Goal: Task Accomplishment & Management: Manage account settings

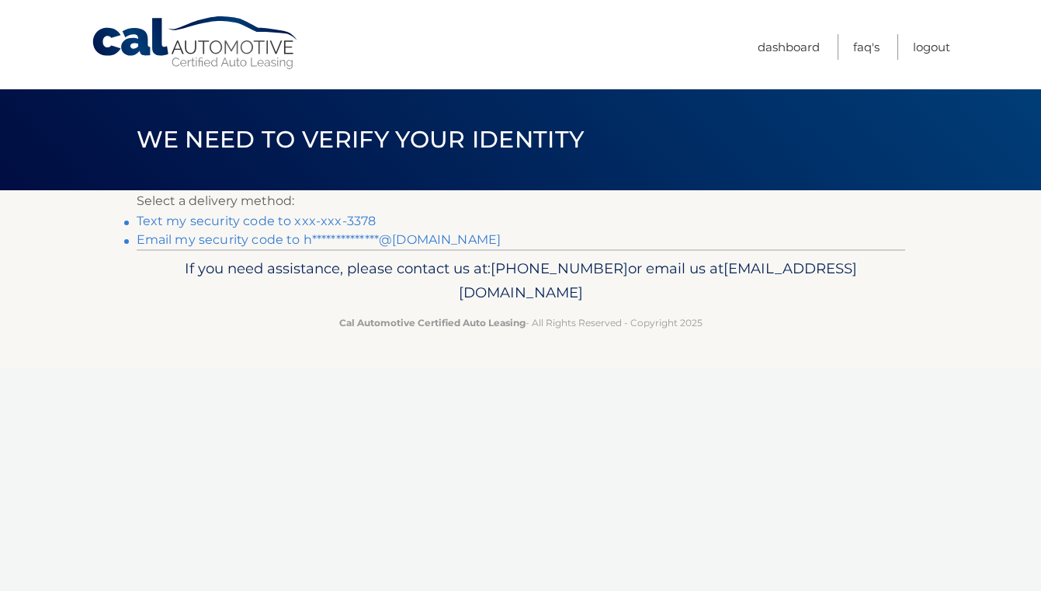
click at [334, 221] on link "Text my security code to xxx-xxx-3378" at bounding box center [257, 221] width 240 height 15
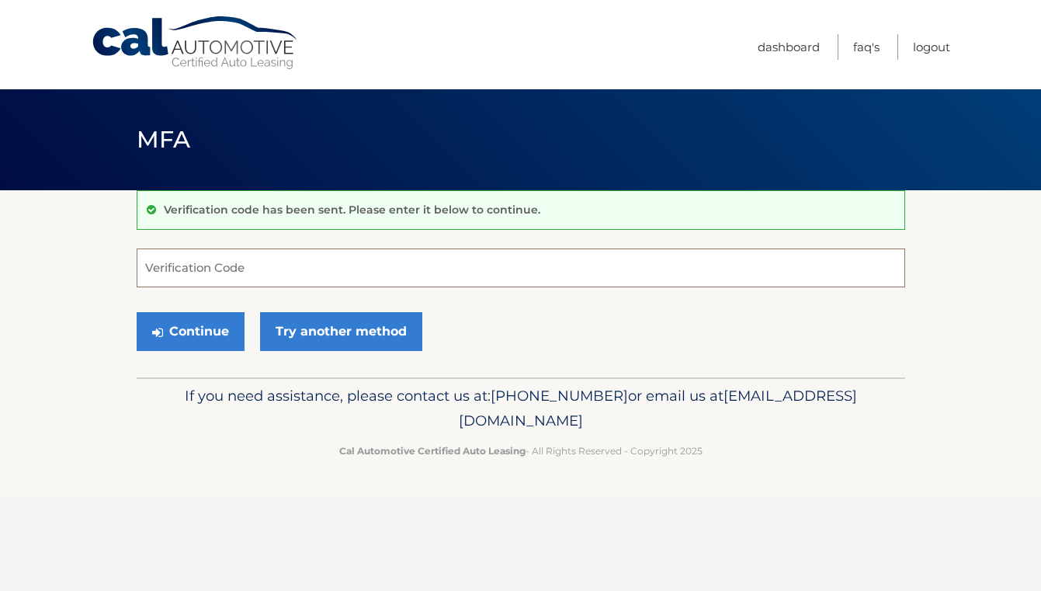
click at [297, 262] on input "Verification Code" at bounding box center [521, 268] width 769 height 39
type input "122845"
click at [221, 326] on button "Continue" at bounding box center [191, 331] width 108 height 39
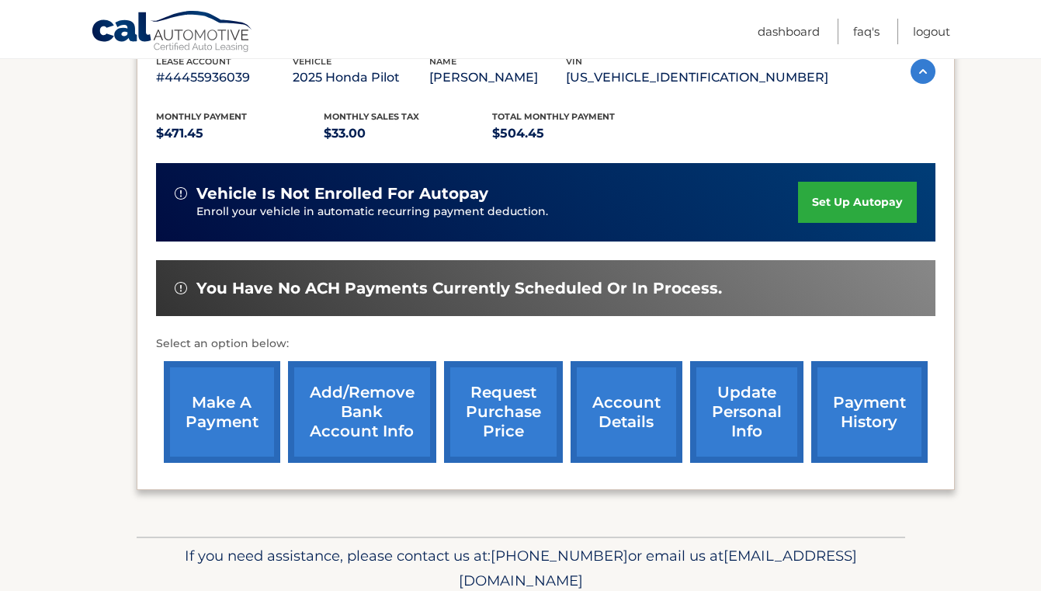
scroll to position [349, 0]
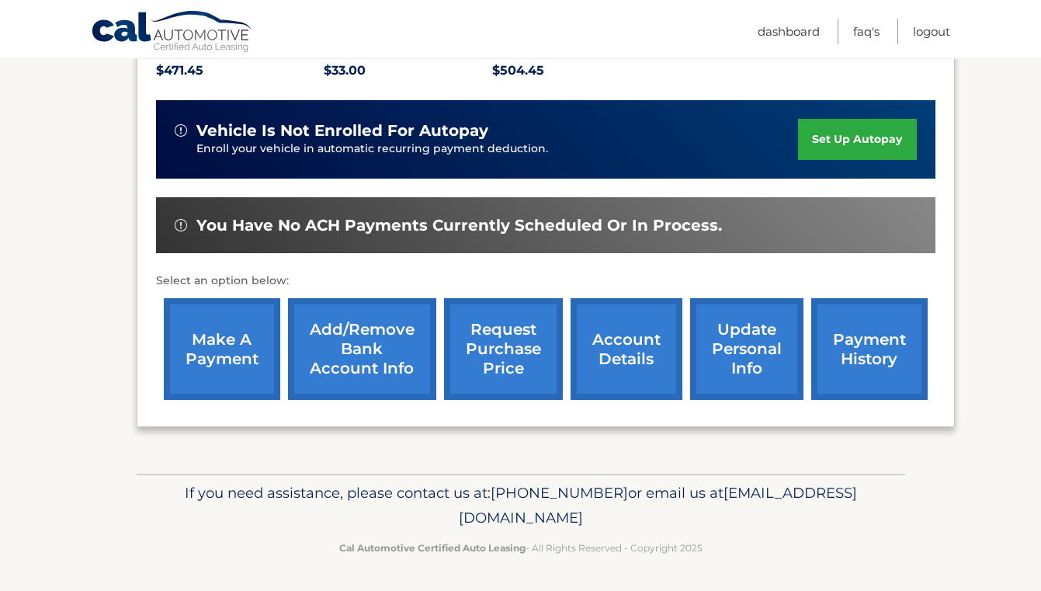
click at [218, 361] on link "make a payment" at bounding box center [222, 349] width 116 height 102
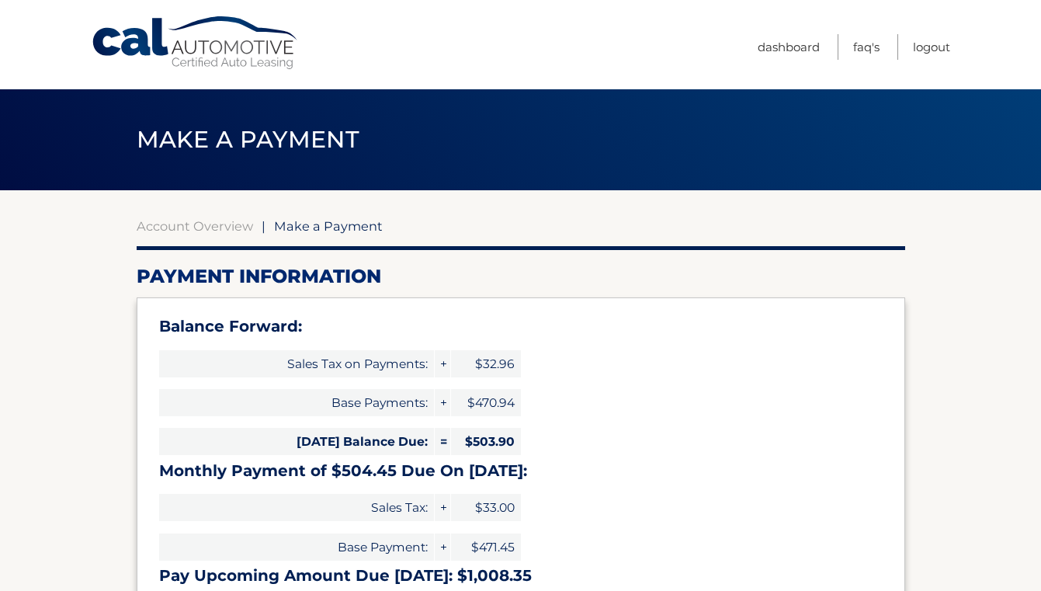
select select "Yzk2NzlkYmEtNjRlOC00NTBmLTk5NzItYTJlMGQ0ODJmOTcy"
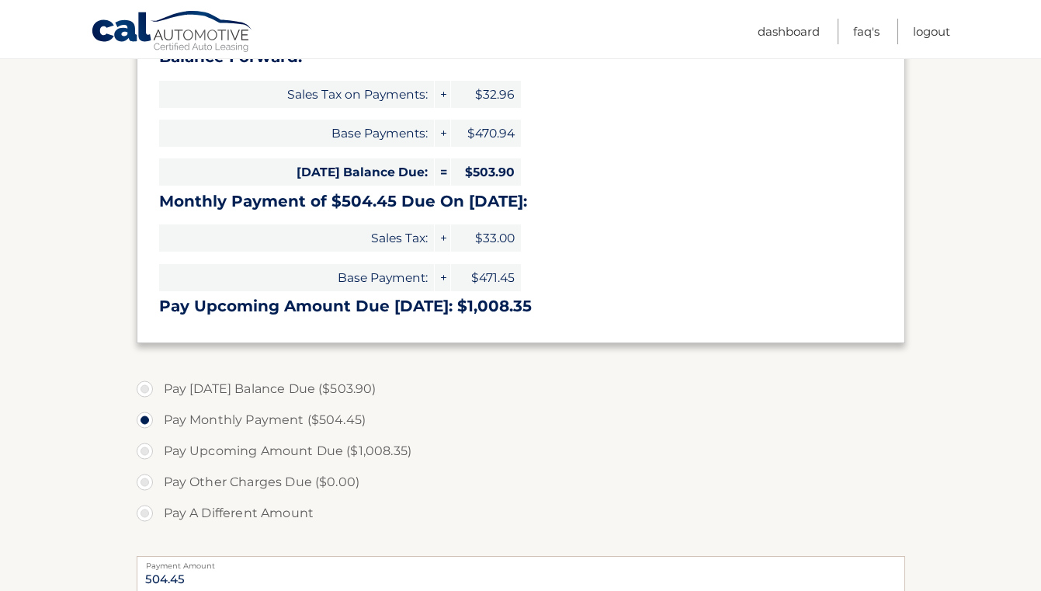
scroll to position [271, 0]
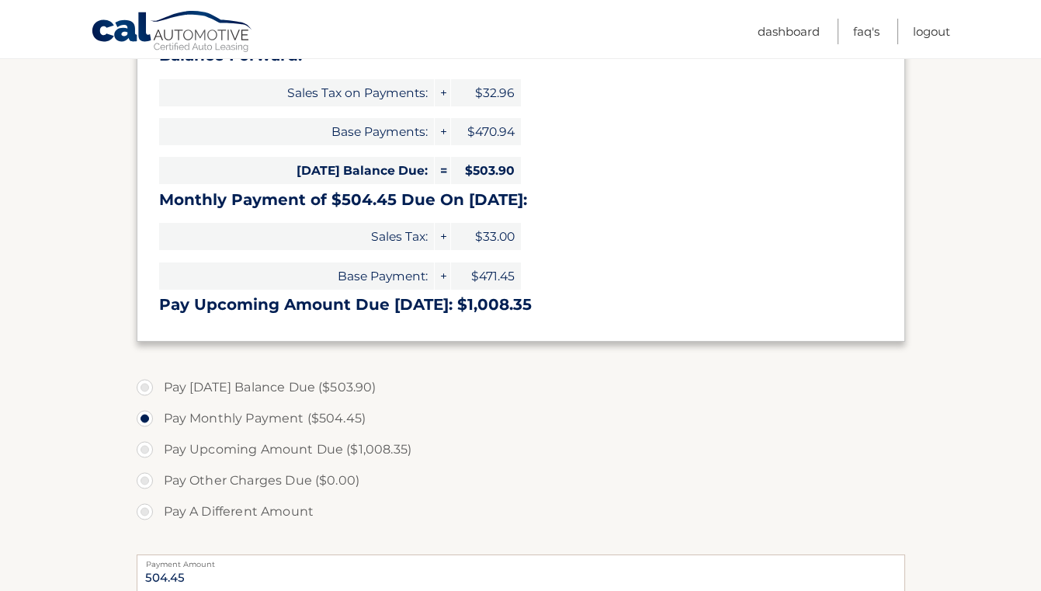
click at [154, 388] on label "Pay Today's Balance Due ($503.90)" at bounding box center [521, 387] width 769 height 31
click at [154, 388] on input "Pay Today's Balance Due ($503.90)" at bounding box center [151, 384] width 16 height 25
radio input "true"
type input "503.90"
click at [147, 419] on label "Pay Monthly Payment ($504.45)" at bounding box center [521, 418] width 769 height 31
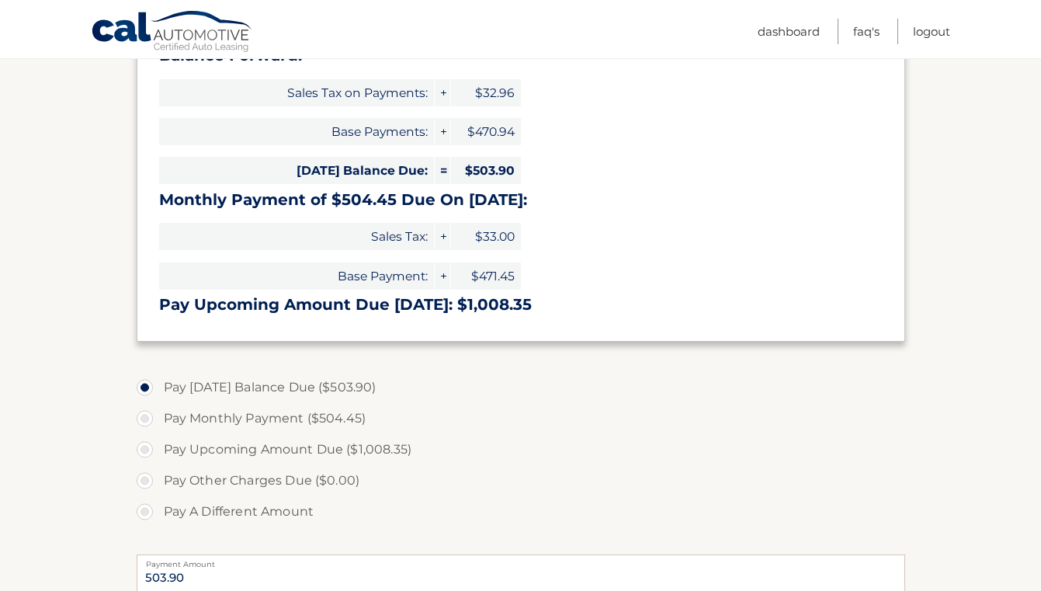
click at [147, 419] on input "Pay Monthly Payment ($504.45)" at bounding box center [151, 415] width 16 height 25
radio input "true"
type input "504.45"
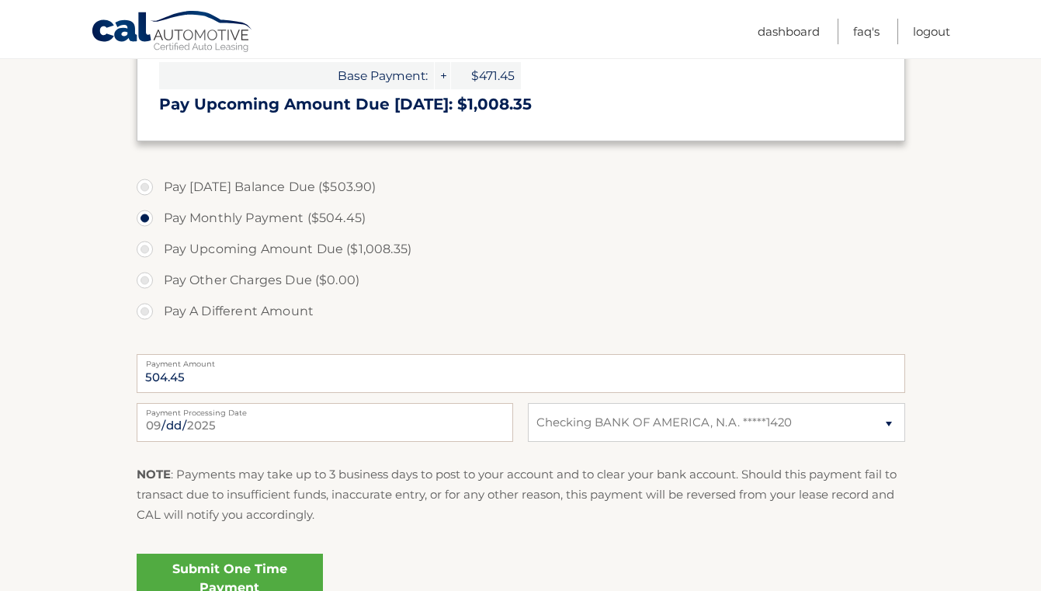
scroll to position [496, 0]
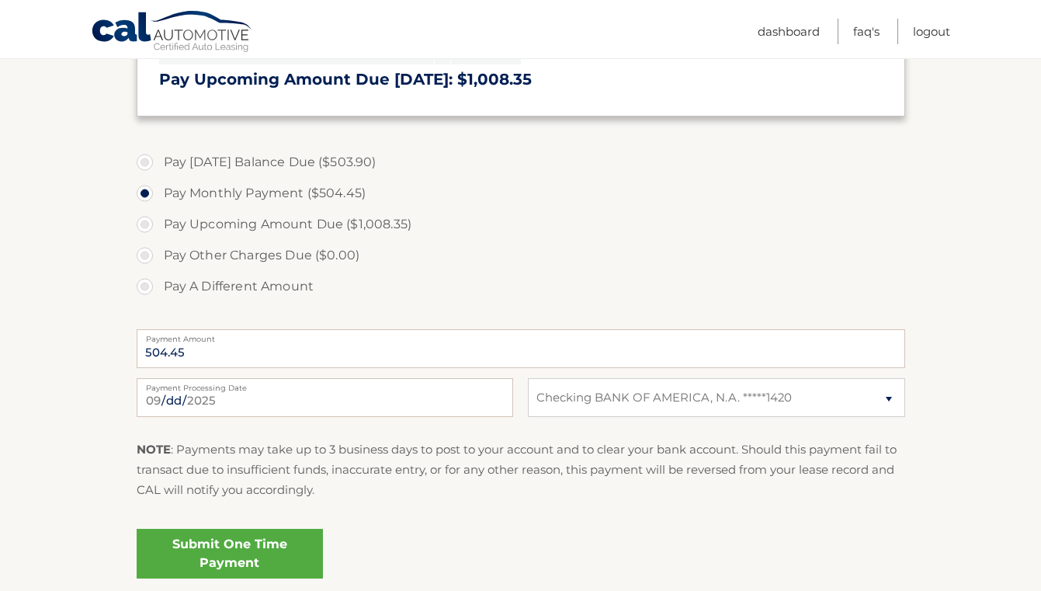
click at [263, 552] on link "Submit One Time Payment" at bounding box center [230, 554] width 186 height 50
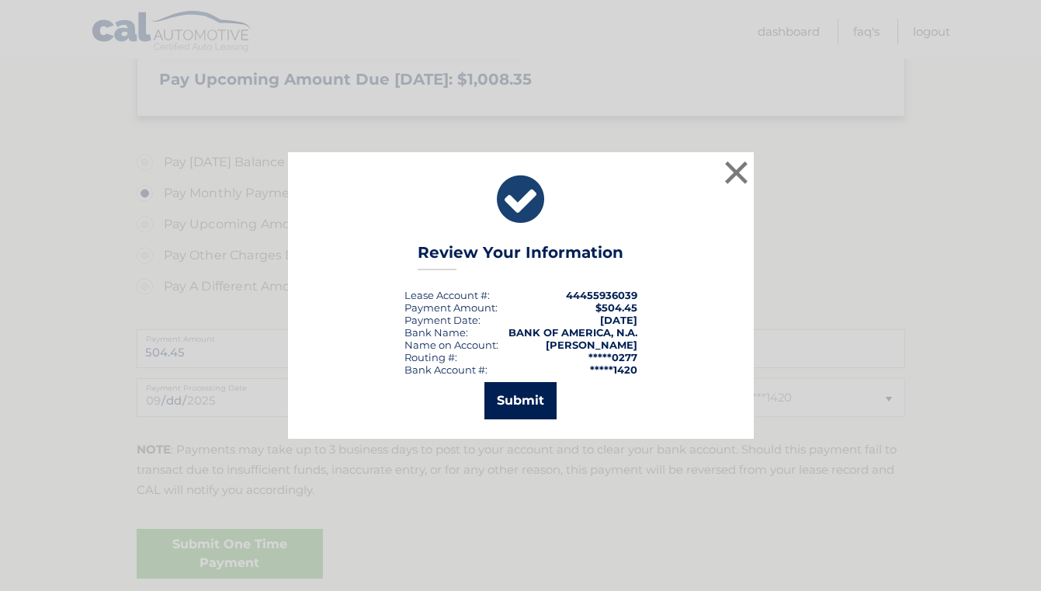
click at [524, 395] on button "Submit" at bounding box center [521, 400] width 72 height 37
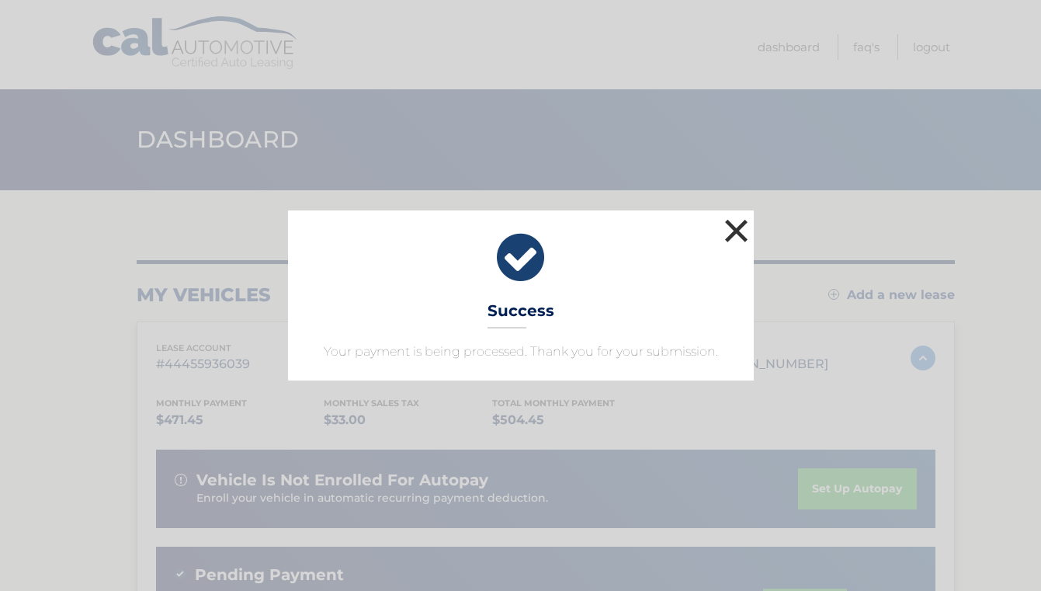
click at [735, 228] on button "×" at bounding box center [736, 230] width 31 height 31
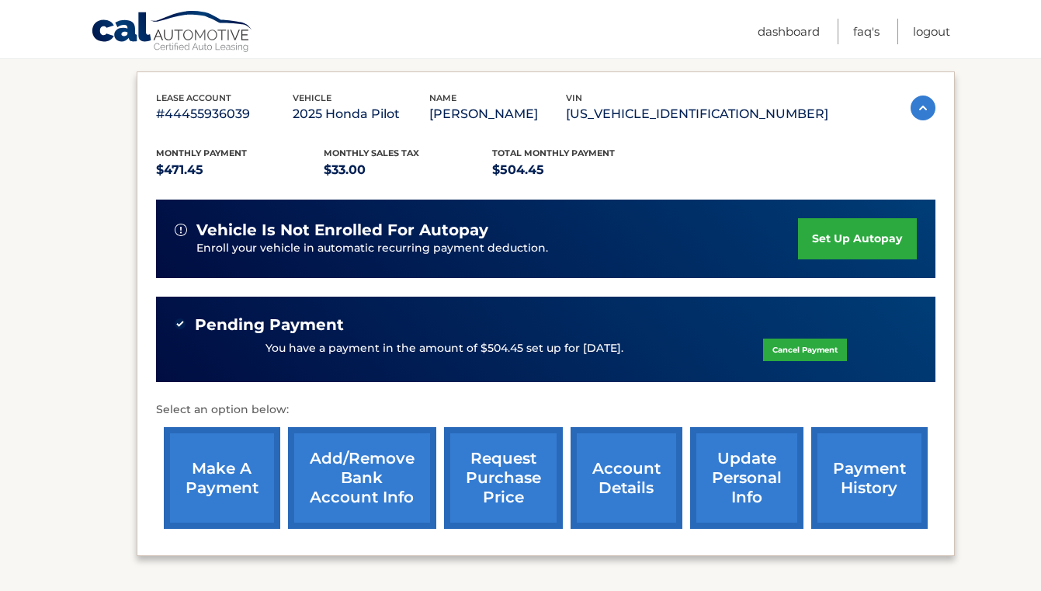
scroll to position [285, 0]
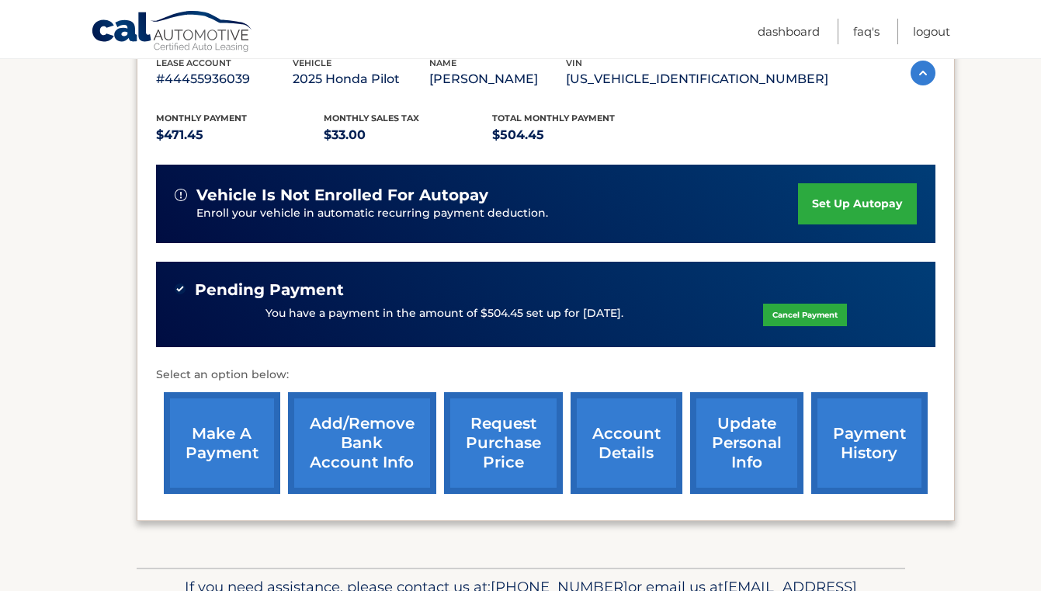
click at [245, 446] on link "make a payment" at bounding box center [222, 443] width 116 height 102
click at [841, 202] on link "set up autopay" at bounding box center [857, 203] width 118 height 41
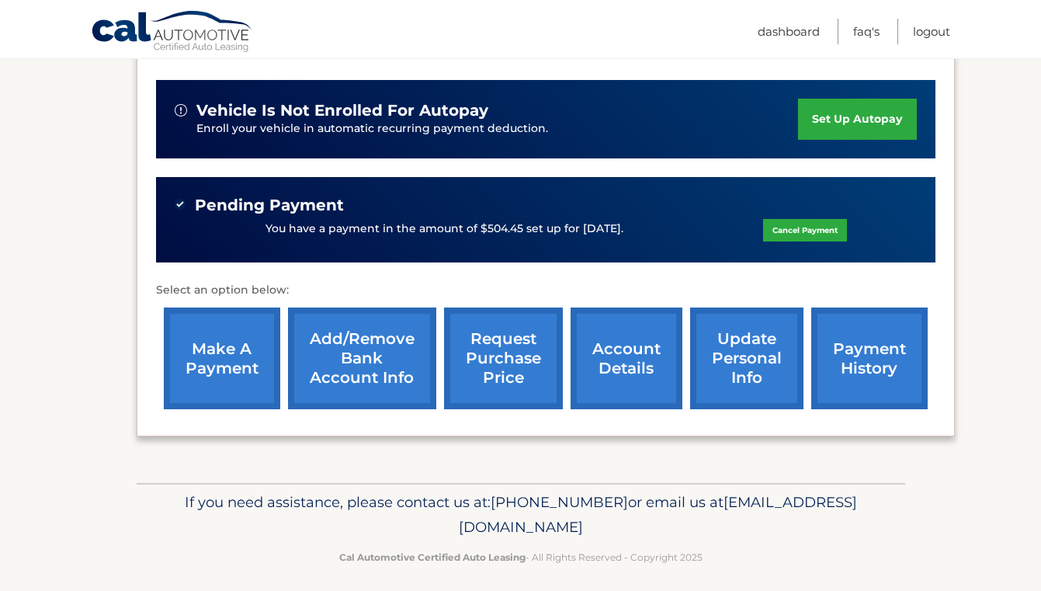
scroll to position [377, 0]
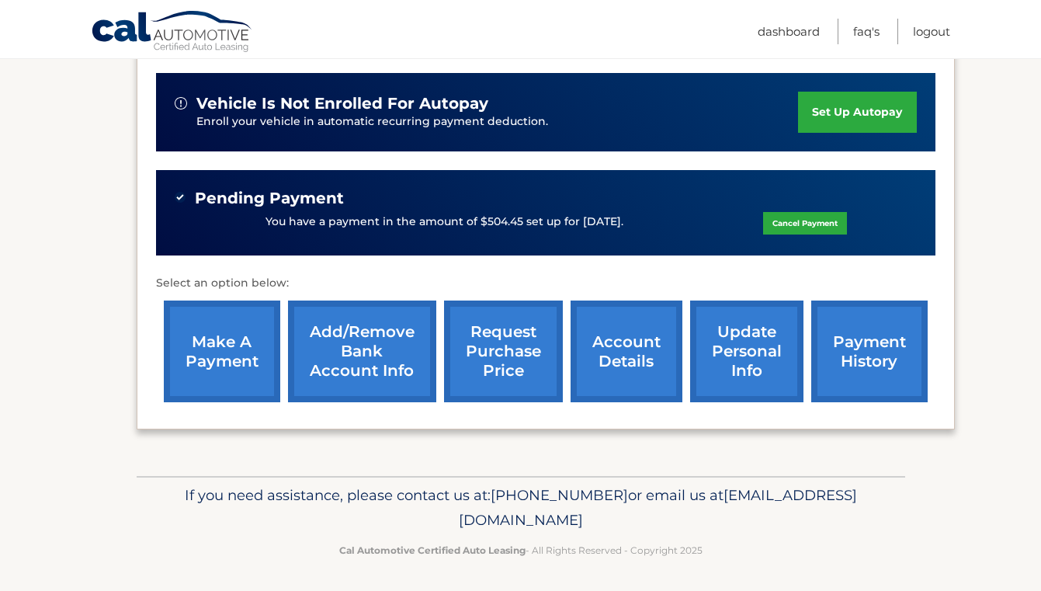
click at [616, 343] on link "account details" at bounding box center [627, 352] width 112 height 102
click at [867, 350] on link "payment history" at bounding box center [870, 352] width 116 height 102
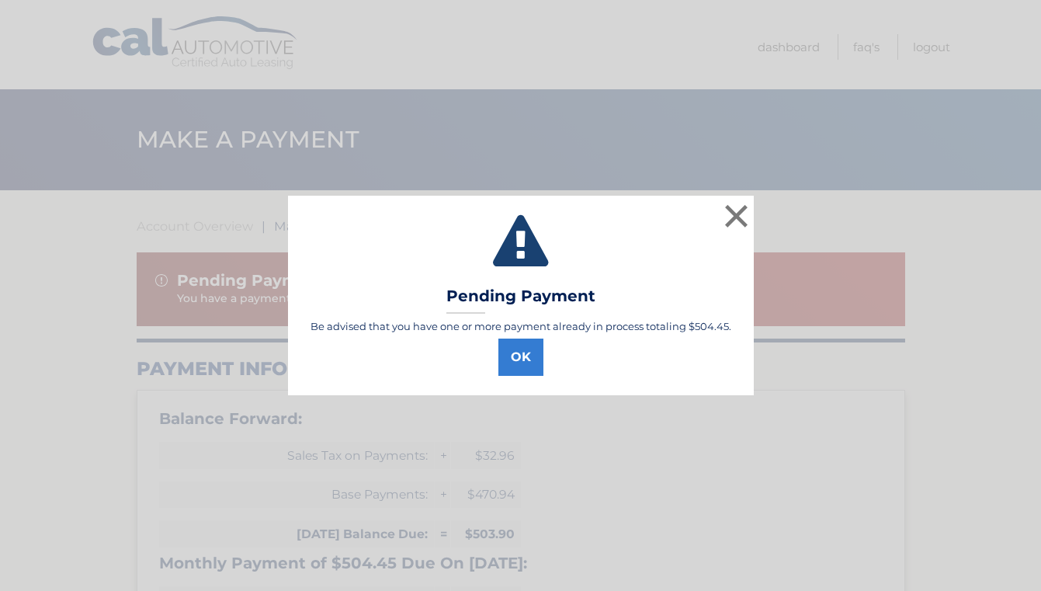
select select "Yzk2NzlkYmEtNjRlOC00NTBmLTk5NzItYTJlMGQ0ODJmOTcy"
click at [522, 361] on button "OK" at bounding box center [521, 357] width 45 height 37
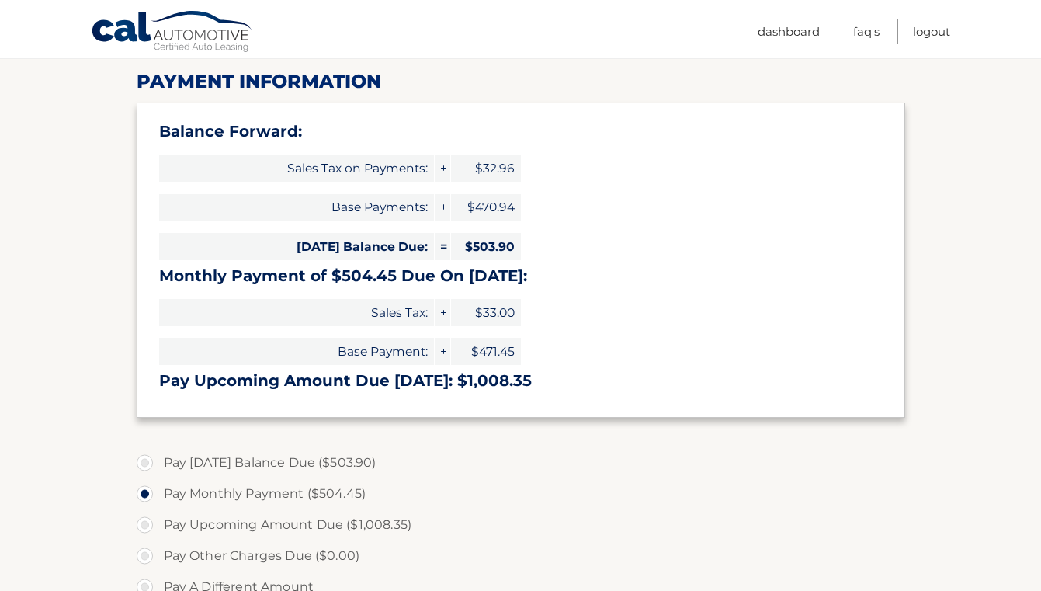
scroll to position [279, 0]
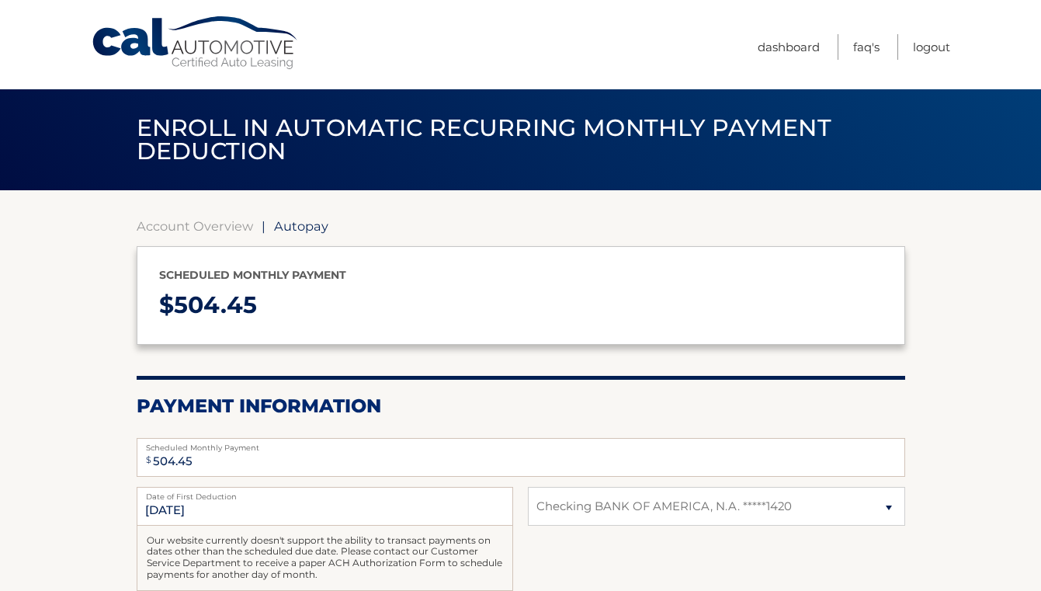
select select "Yzk2NzlkYmEtNjRlOC00NTBmLTk5NzItYTJlMGQ0ODJmOTcy"
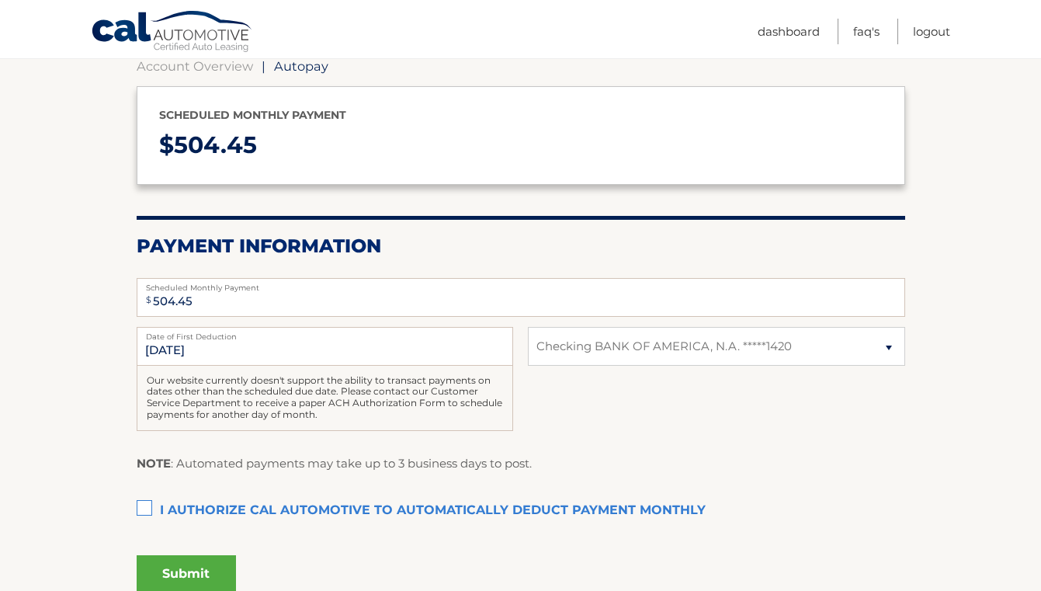
scroll to position [163, 0]
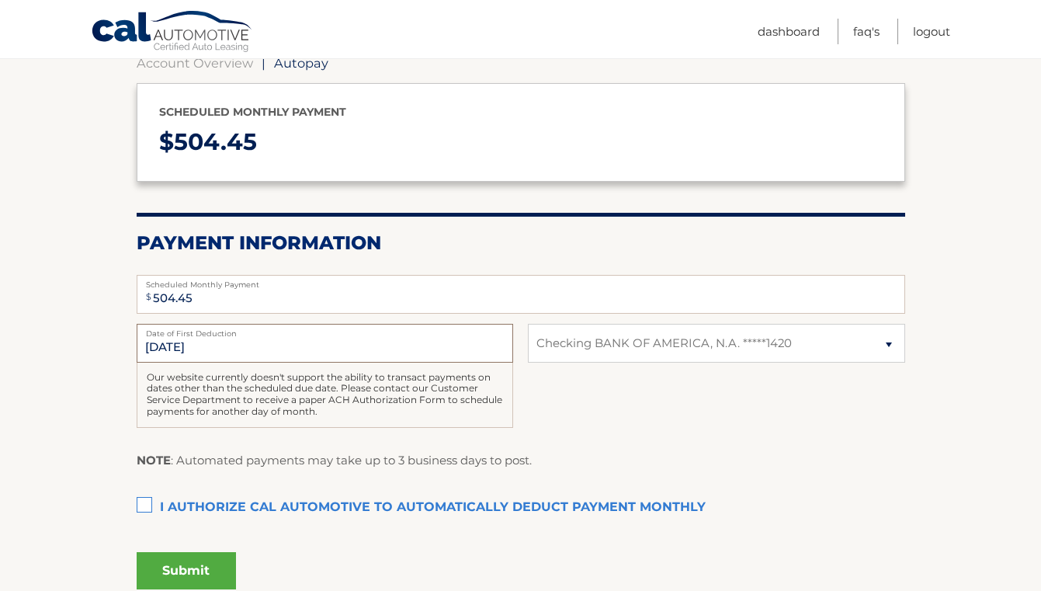
click at [357, 354] on input "[DATE]" at bounding box center [325, 343] width 377 height 39
drag, startPoint x: 199, startPoint y: 297, endPoint x: 171, endPoint y: 297, distance: 28.0
click at [171, 297] on input "504.45" at bounding box center [521, 294] width 769 height 39
click at [218, 298] on input "504.45" at bounding box center [521, 294] width 769 height 39
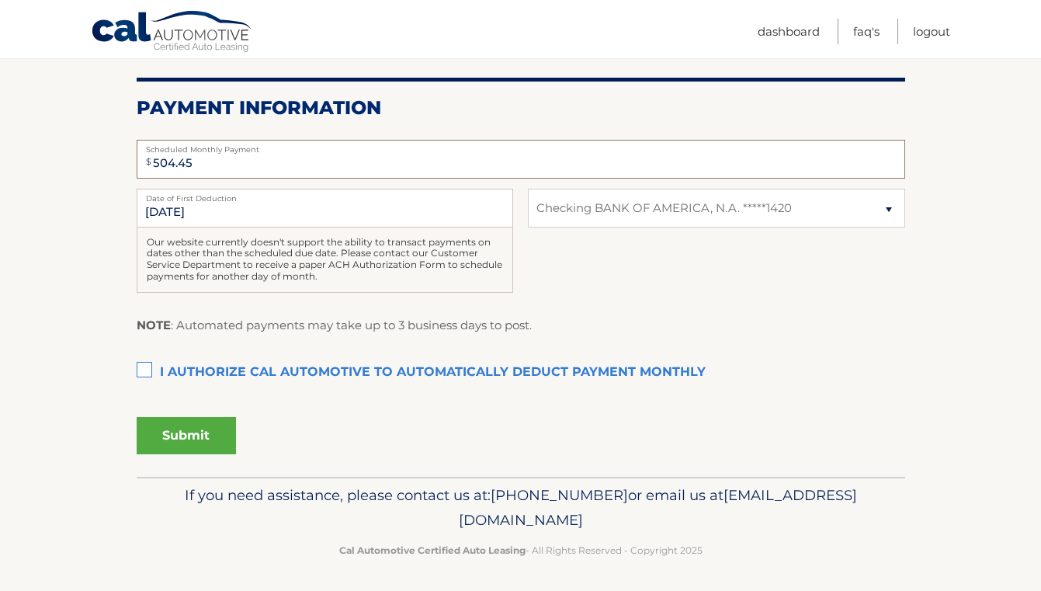
scroll to position [301, 0]
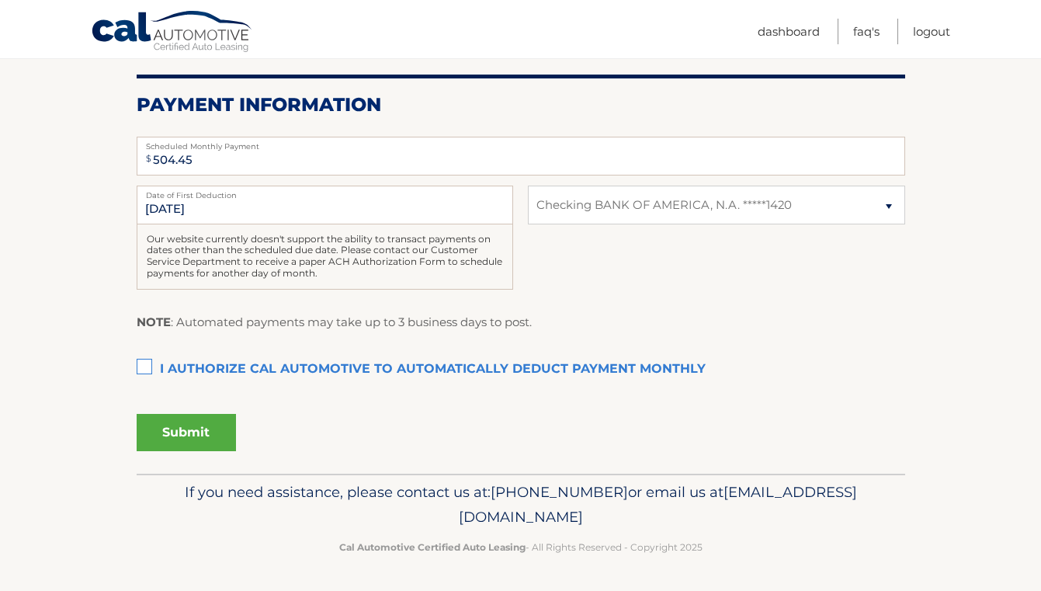
click at [146, 367] on label "I authorize cal automotive to automatically deduct payment monthly This checkbo…" at bounding box center [521, 369] width 769 height 31
click at [0, 0] on input "I authorize cal automotive to automatically deduct payment monthly This checkbo…" at bounding box center [0, 0] width 0 height 0
click at [207, 428] on button "Submit" at bounding box center [186, 432] width 99 height 37
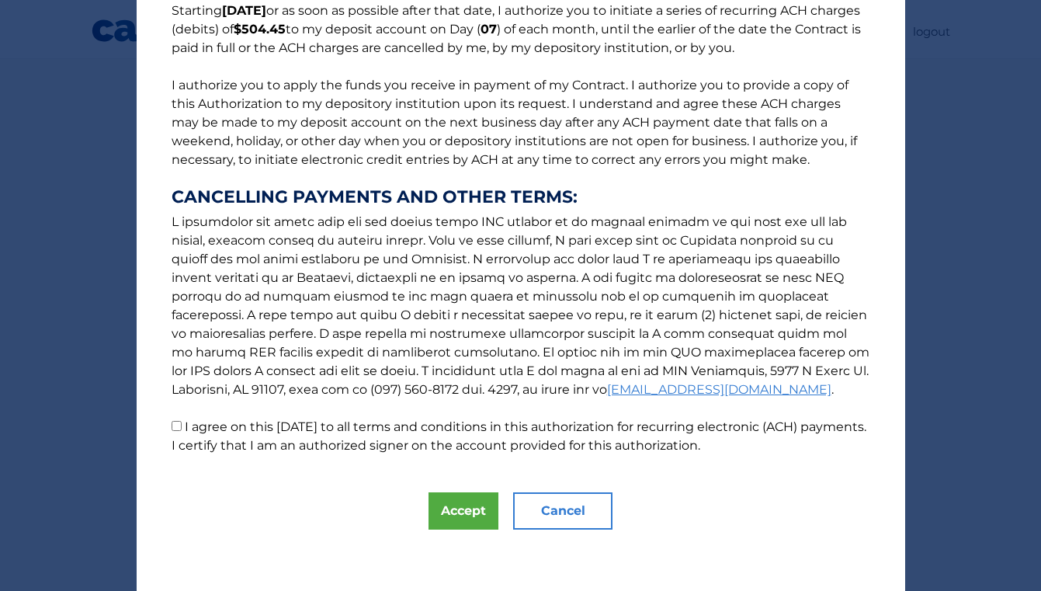
scroll to position [0, 0]
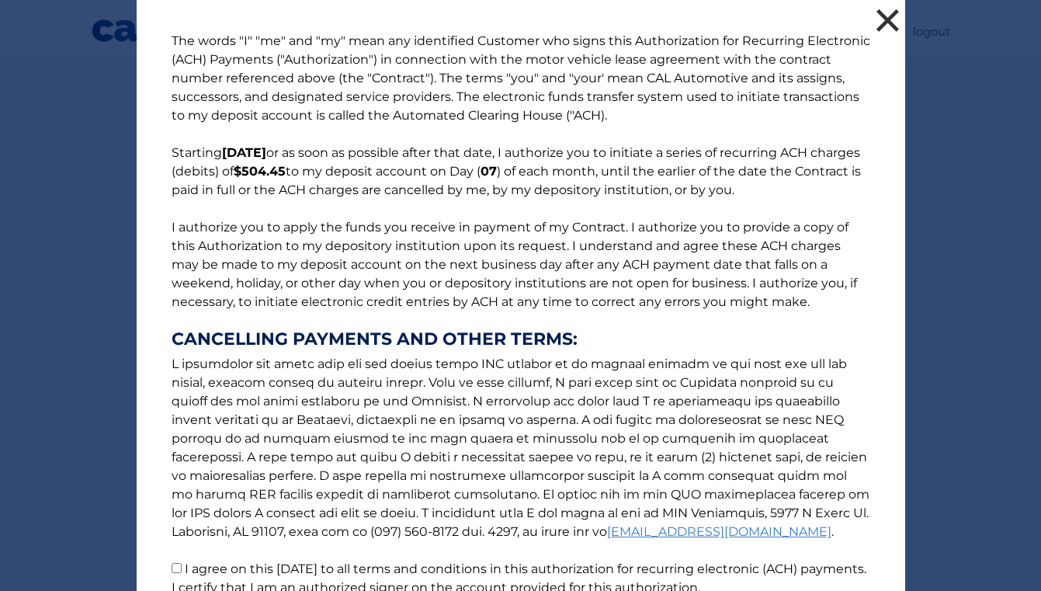
click at [892, 22] on button "×" at bounding box center [888, 20] width 31 height 31
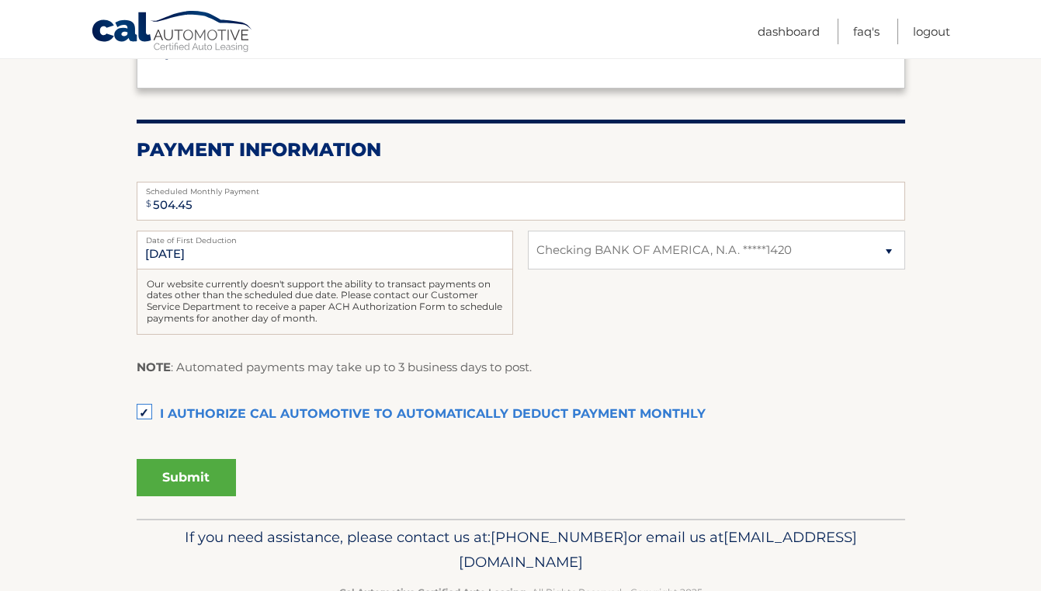
scroll to position [250, 0]
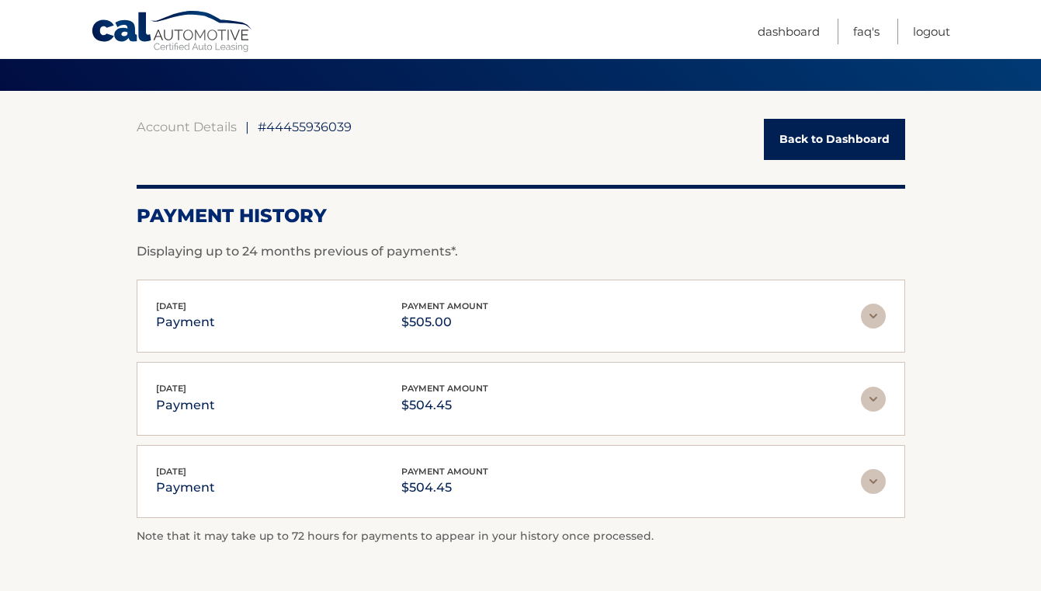
scroll to position [55, 0]
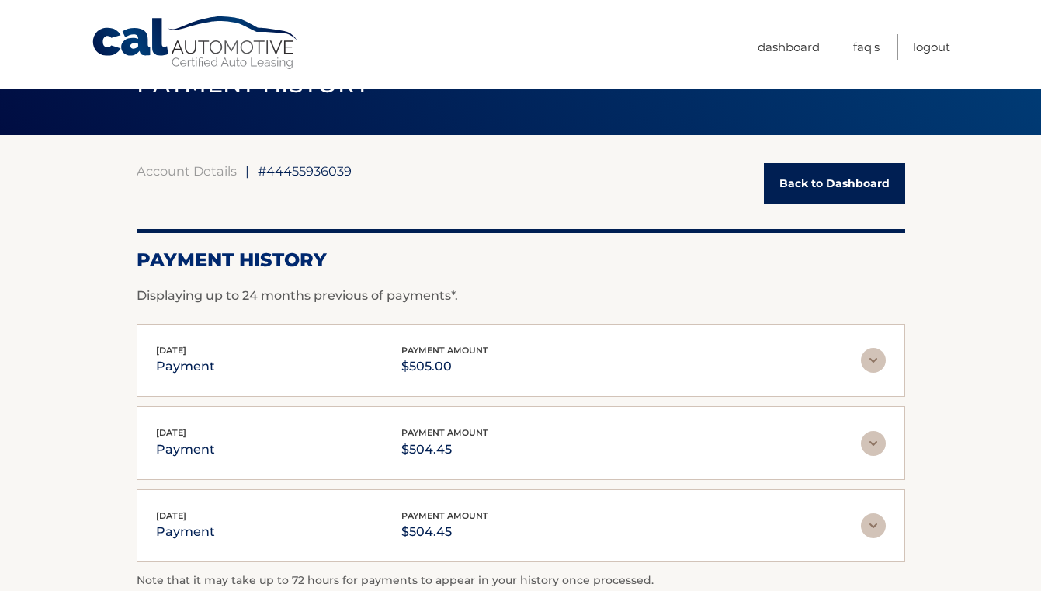
click at [803, 176] on link "Back to Dashboard" at bounding box center [834, 183] width 141 height 41
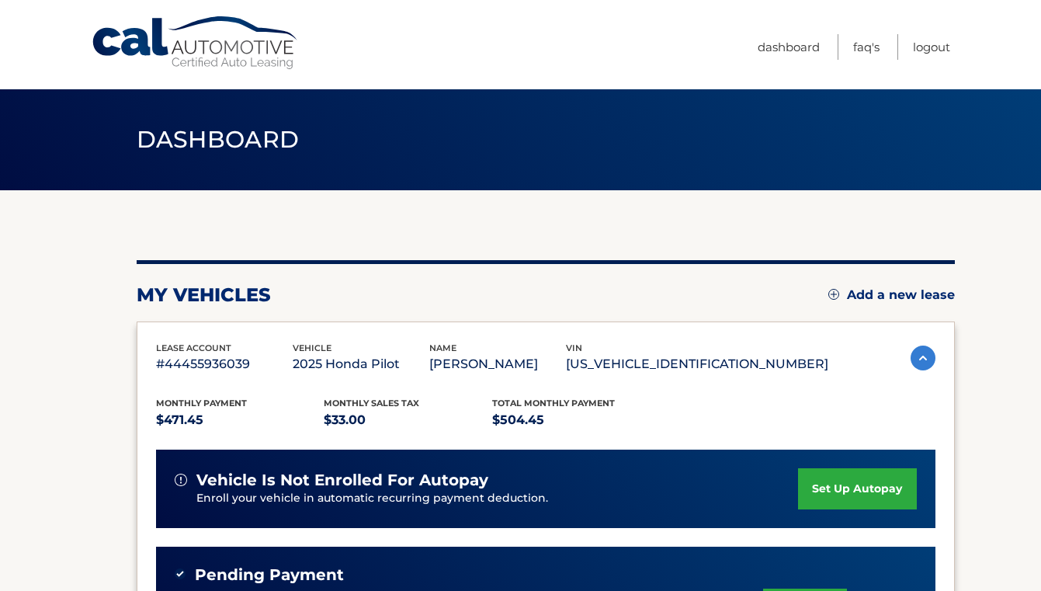
click at [822, 485] on link "set up autopay" at bounding box center [857, 488] width 118 height 41
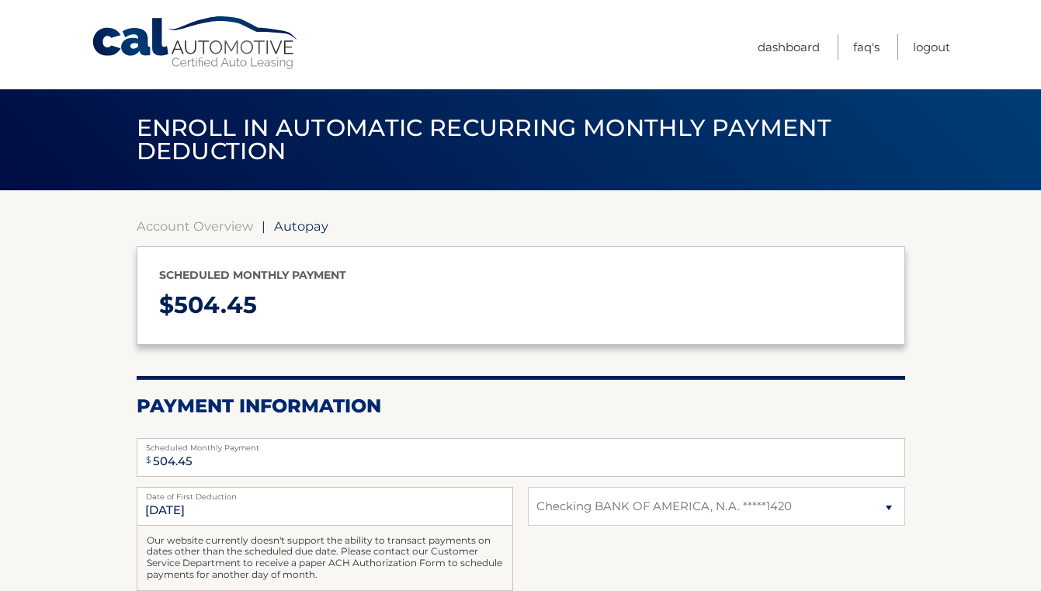
select select "Yzk2NzlkYmEtNjRlOC00NTBmLTk5NzItYTJlMGQ0ODJmOTcy"
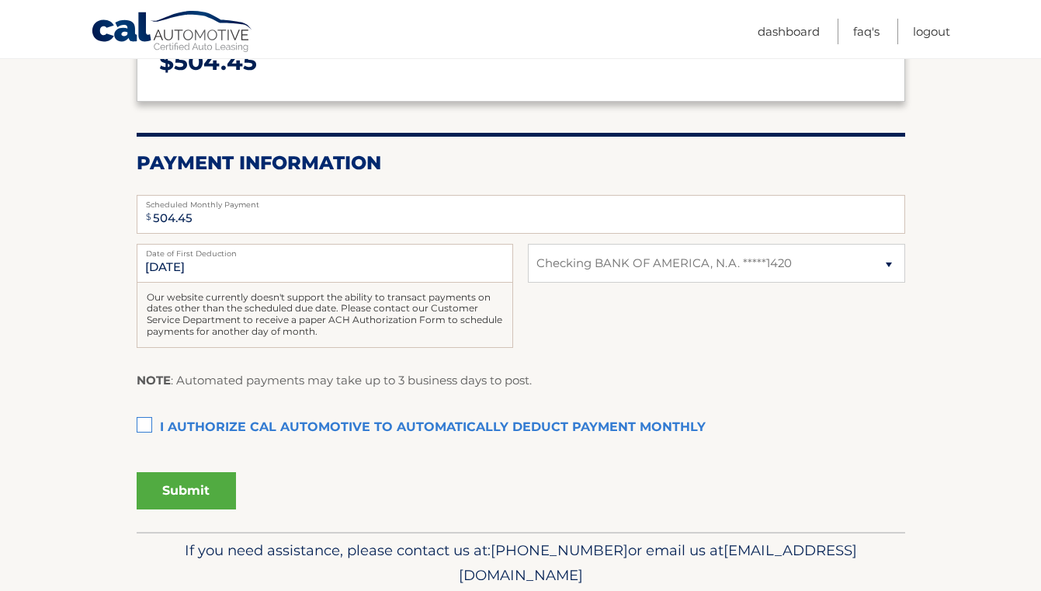
scroll to position [301, 0]
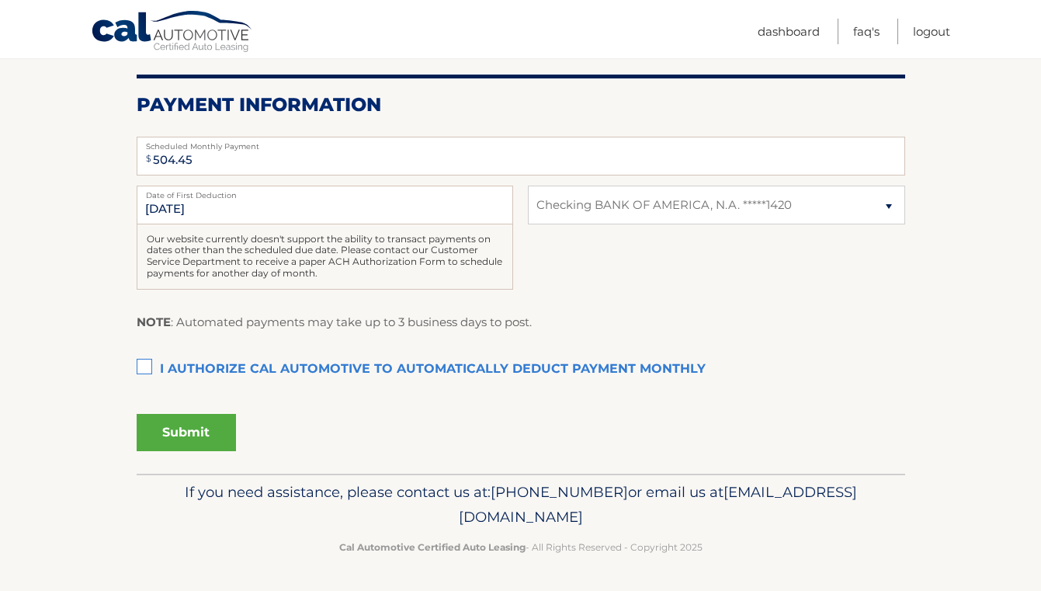
click at [145, 369] on label "I authorize cal automotive to automatically deduct payment monthly This checkbo…" at bounding box center [521, 369] width 769 height 31
click at [0, 0] on input "I authorize cal automotive to automatically deduct payment monthly This checkbo…" at bounding box center [0, 0] width 0 height 0
click at [186, 434] on button "Submit" at bounding box center [186, 432] width 99 height 37
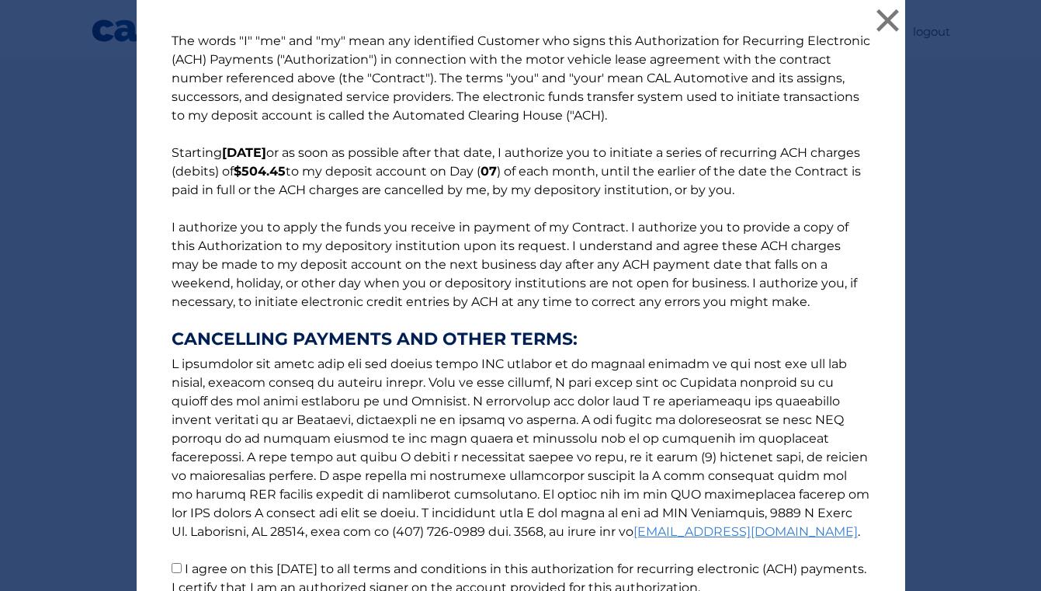
scroll to position [142, 0]
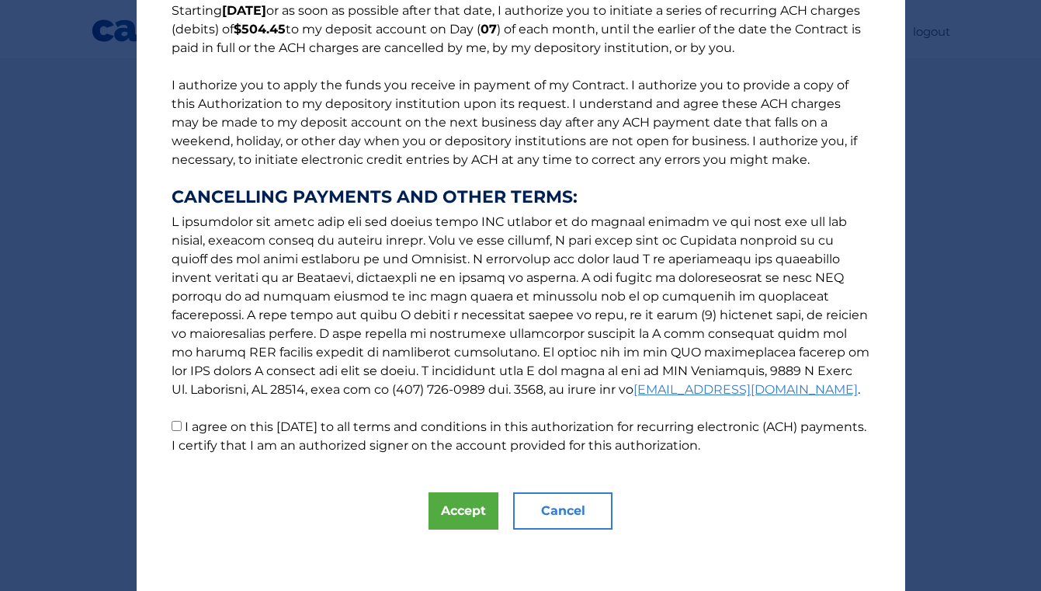
click at [176, 421] on input "I agree on this 09/17/2025 to all terms and conditions in this authorization fo…" at bounding box center [177, 426] width 10 height 10
checkbox input "true"
click at [458, 506] on button "Accept" at bounding box center [464, 510] width 70 height 37
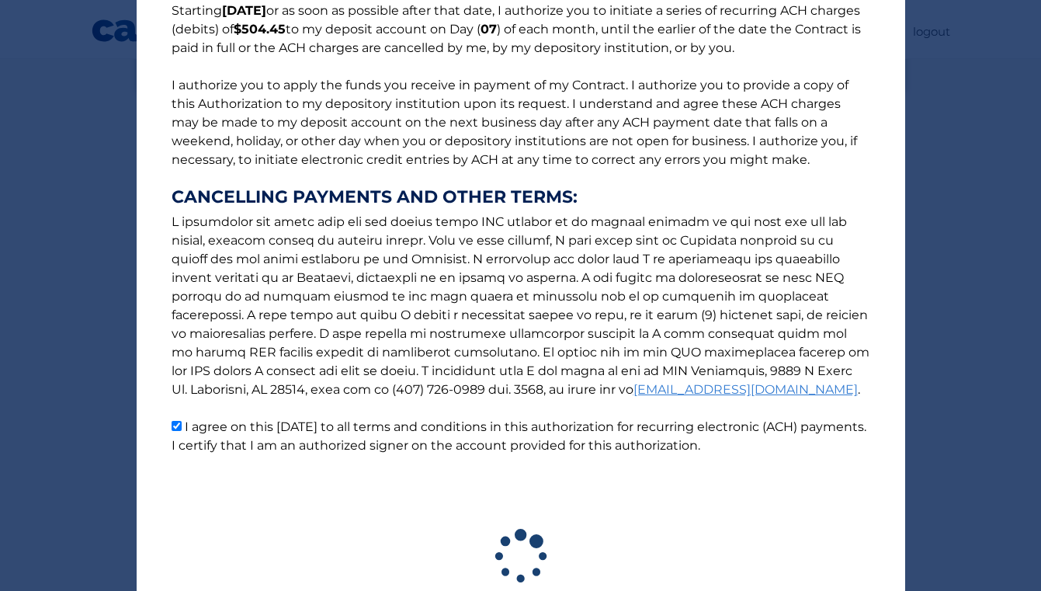
scroll to position [258, 0]
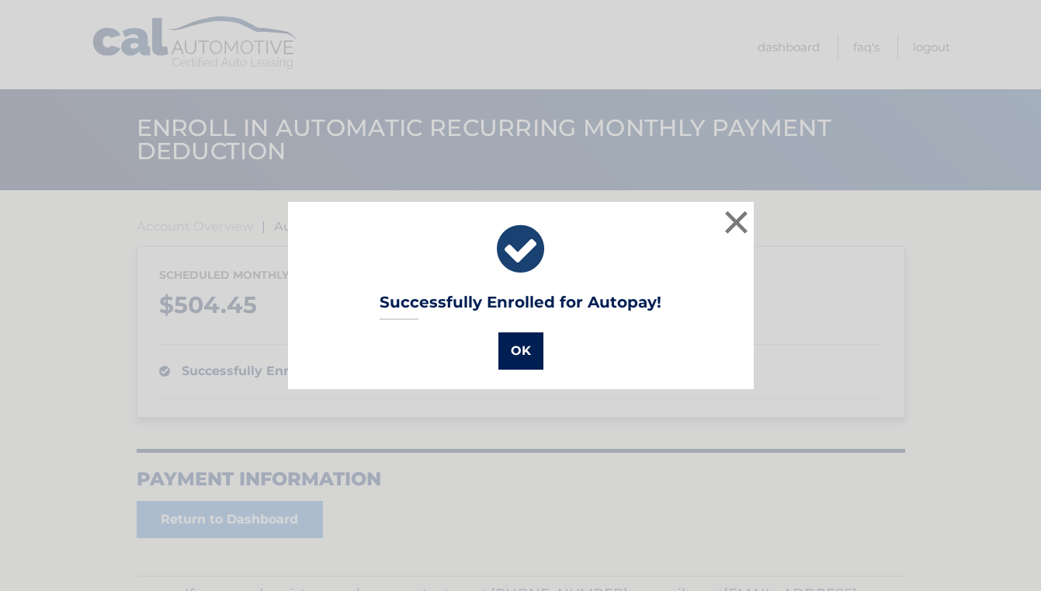
click at [520, 362] on button "OK" at bounding box center [521, 350] width 45 height 37
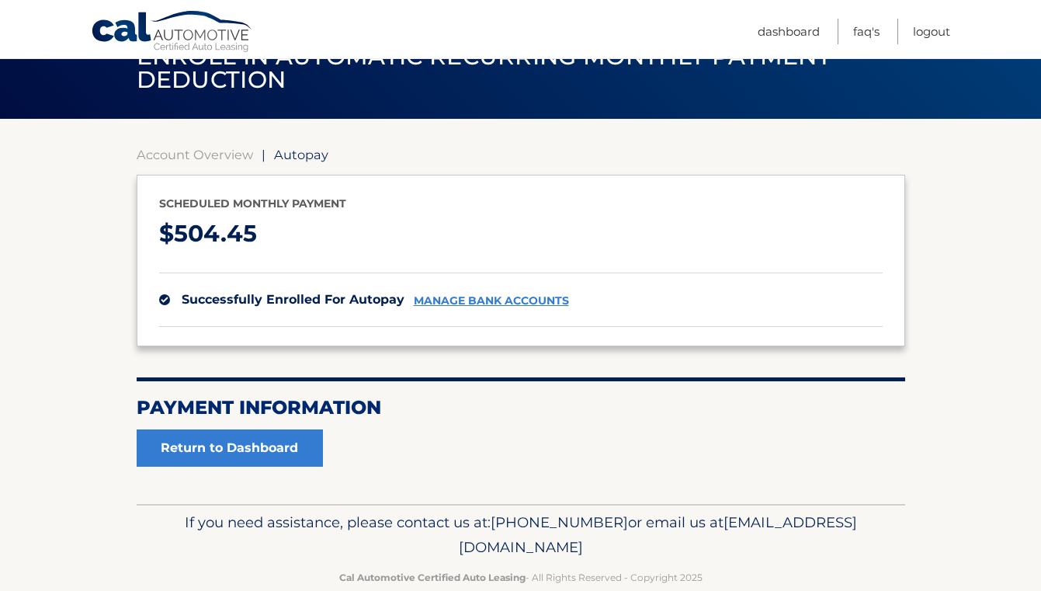
scroll to position [103, 0]
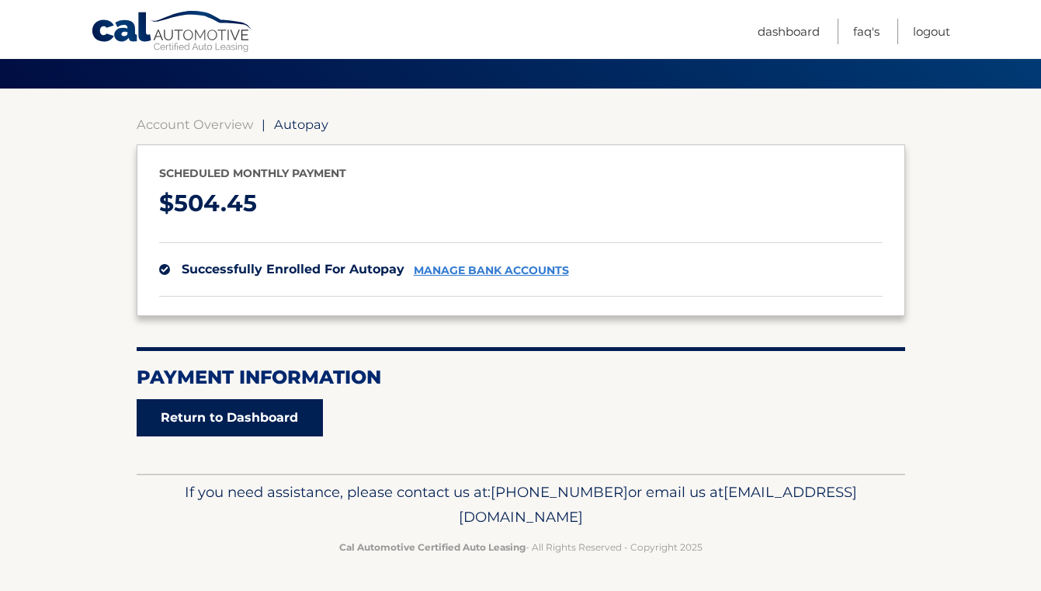
click at [294, 426] on link "Return to Dashboard" at bounding box center [230, 417] width 186 height 37
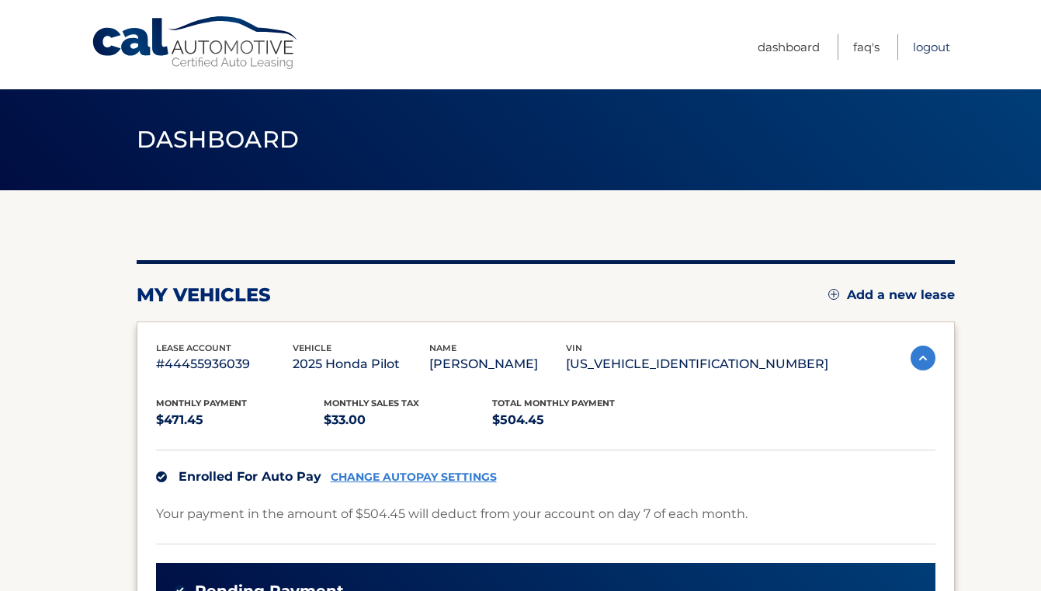
click at [929, 50] on link "Logout" at bounding box center [931, 47] width 37 height 26
